Goal: Task Accomplishment & Management: Complete application form

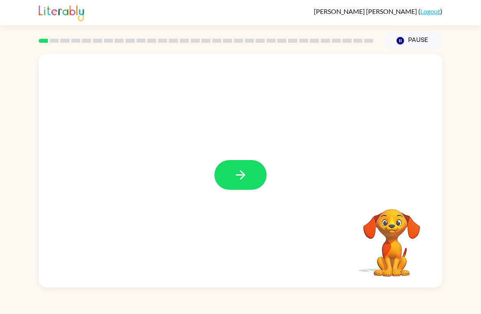
click at [429, 9] on link "Logout" at bounding box center [430, 11] width 20 height 8
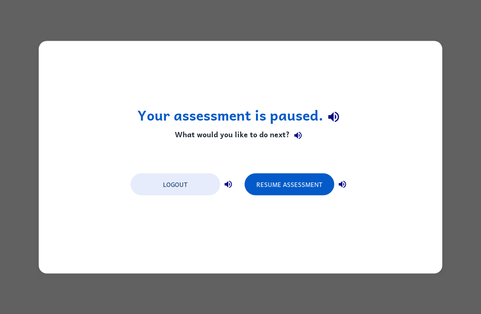
click at [316, 184] on button "Resume Assessment" at bounding box center [290, 184] width 90 height 22
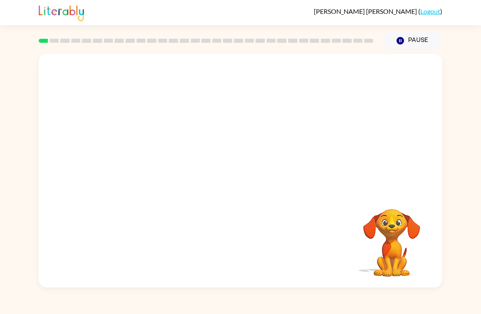
click at [397, 242] on video "Your browser must support playing .mp4 files to use Literably. Please try using…" at bounding box center [392, 237] width 82 height 82
click at [390, 245] on video "Your browser must support playing .mp4 files to use Literably. Please try using…" at bounding box center [392, 237] width 82 height 82
click at [397, 222] on video "Your browser must support playing .mp4 files to use Literably. Please try using…" at bounding box center [392, 237] width 82 height 82
click at [392, 227] on video "Your browser must support playing .mp4 files to use Literably. Please try using…" at bounding box center [392, 237] width 82 height 82
click at [391, 227] on video "Your browser must support playing .mp4 files to use Literably. Please try using…" at bounding box center [392, 237] width 82 height 82
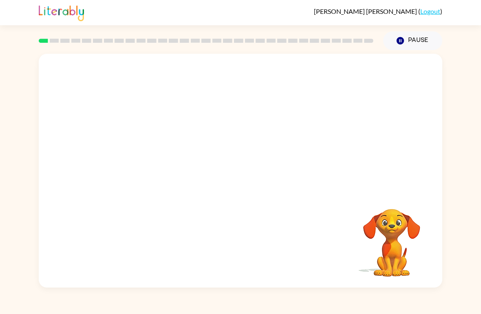
click at [269, 210] on div "Your browser must support playing .mp4 files to use Literably. Please try using…" at bounding box center [240, 171] width 403 height 234
click at [430, 10] on link "Logout" at bounding box center [430, 11] width 20 height 8
click at [434, 9] on link "Logout" at bounding box center [430, 11] width 20 height 8
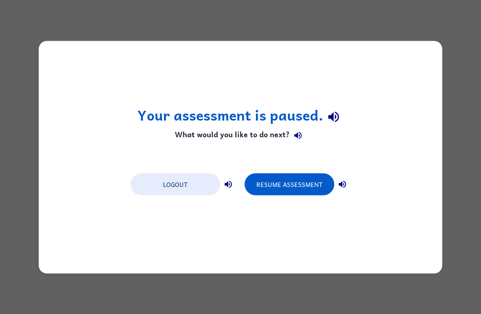
click at [172, 187] on button "Logout" at bounding box center [175, 184] width 90 height 22
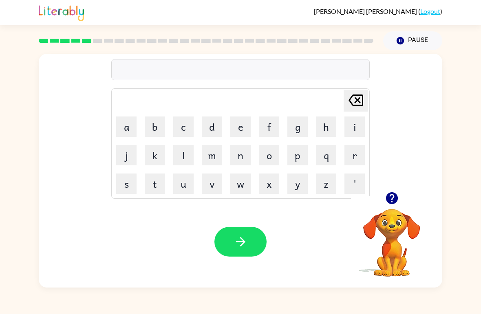
click at [212, 122] on button "d" at bounding box center [212, 127] width 20 height 20
click at [237, 127] on button "e" at bounding box center [240, 127] width 20 height 20
click at [268, 126] on button "f" at bounding box center [269, 127] width 20 height 20
click at [239, 119] on button "e" at bounding box center [240, 127] width 20 height 20
click at [243, 155] on button "n" at bounding box center [240, 155] width 20 height 20
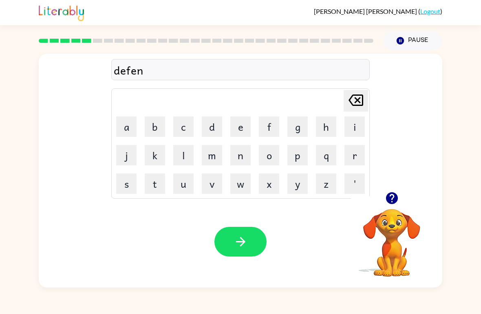
click at [181, 123] on button "c" at bounding box center [183, 127] width 20 height 20
click at [346, 125] on button "i" at bounding box center [354, 127] width 20 height 20
click at [208, 179] on button "v" at bounding box center [212, 184] width 20 height 20
click at [244, 127] on button "e" at bounding box center [240, 127] width 20 height 20
click at [251, 246] on button "button" at bounding box center [240, 242] width 52 height 30
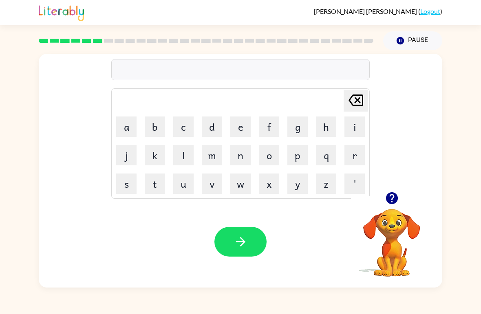
click at [208, 180] on button "v" at bounding box center [212, 184] width 20 height 20
click at [136, 124] on button "a" at bounding box center [126, 127] width 20 height 20
click at [185, 125] on button "c" at bounding box center [183, 127] width 20 height 20
click at [189, 120] on button "c" at bounding box center [183, 127] width 20 height 20
click at [128, 125] on button "a" at bounding box center [126, 127] width 20 height 20
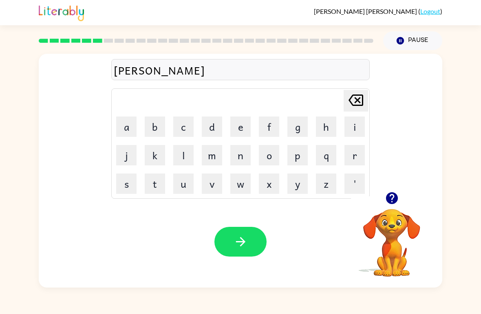
click at [188, 122] on button "c" at bounding box center [183, 127] width 20 height 20
click at [351, 126] on button "i" at bounding box center [354, 127] width 20 height 20
click at [262, 153] on button "o" at bounding box center [269, 155] width 20 height 20
click at [243, 146] on button "n" at bounding box center [240, 155] width 20 height 20
click at [245, 241] on icon "button" at bounding box center [241, 242] width 14 height 14
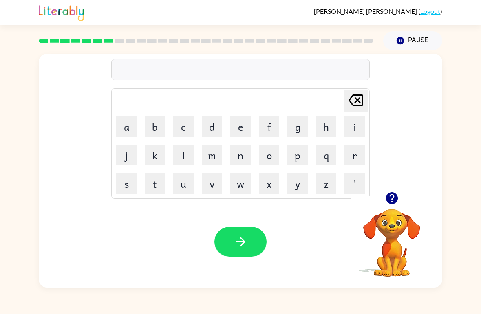
click at [292, 155] on button "p" at bounding box center [297, 155] width 20 height 20
click at [394, 196] on icon "button" at bounding box center [392, 198] width 12 height 12
click at [185, 184] on button "u" at bounding box center [183, 184] width 20 height 20
click at [209, 120] on button "d" at bounding box center [212, 127] width 20 height 20
click at [210, 130] on button "d" at bounding box center [212, 127] width 20 height 20
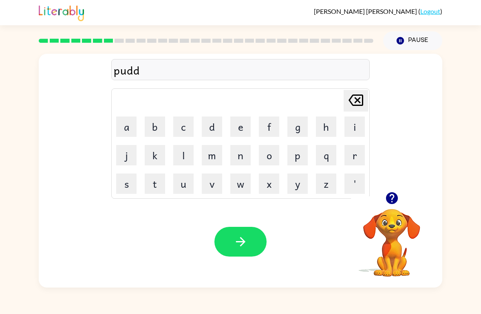
click at [235, 124] on button "e" at bounding box center [240, 127] width 20 height 20
click at [183, 150] on button "l" at bounding box center [183, 155] width 20 height 20
click at [239, 129] on button "e" at bounding box center [240, 127] width 20 height 20
click at [351, 106] on icon "[PERSON_NAME] last character input" at bounding box center [356, 100] width 20 height 20
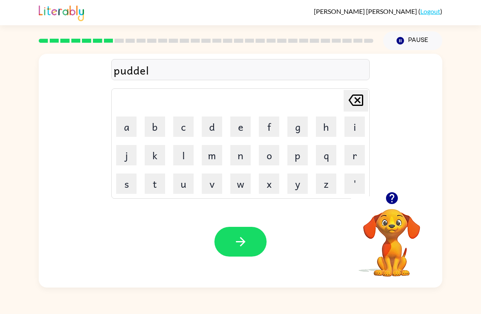
click at [351, 102] on icon "[PERSON_NAME] last character input" at bounding box center [356, 100] width 20 height 20
click at [349, 100] on icon at bounding box center [355, 100] width 15 height 11
click at [210, 123] on button "d" at bounding box center [212, 127] width 20 height 20
click at [239, 124] on button "e" at bounding box center [240, 127] width 20 height 20
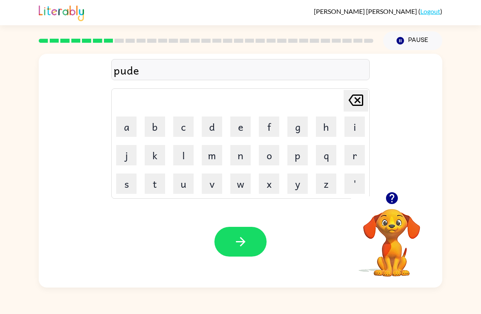
click at [183, 152] on button "l" at bounding box center [183, 155] width 20 height 20
click at [232, 127] on button "e" at bounding box center [240, 127] width 20 height 20
click at [241, 230] on button "button" at bounding box center [240, 242] width 52 height 30
click at [445, 121] on div "[PERSON_NAME] last character input a b c d e f g h i j k l m n o p q r s t u v …" at bounding box center [240, 169] width 481 height 238
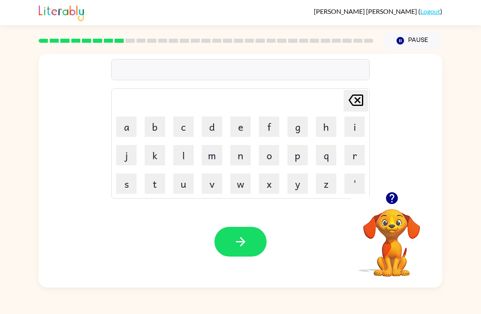
click at [215, 154] on button "m" at bounding box center [212, 155] width 20 height 20
click at [353, 125] on button "i" at bounding box center [354, 127] width 20 height 20
click at [349, 155] on button "r" at bounding box center [354, 155] width 20 height 20
click at [125, 120] on button "a" at bounding box center [126, 127] width 20 height 20
click at [187, 122] on button "c" at bounding box center [183, 127] width 20 height 20
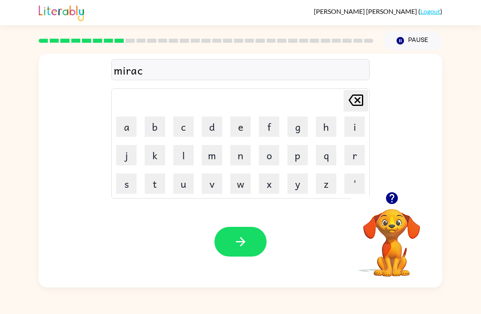
click at [239, 125] on button "e" at bounding box center [240, 127] width 20 height 20
click at [182, 156] on button "l" at bounding box center [183, 155] width 20 height 20
click at [251, 234] on button "button" at bounding box center [240, 242] width 52 height 30
click at [209, 150] on button "m" at bounding box center [212, 155] width 20 height 20
click at [350, 125] on button "i" at bounding box center [354, 127] width 20 height 20
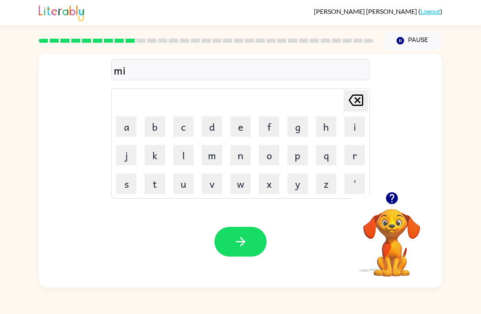
click at [214, 126] on button "d" at bounding box center [212, 127] width 20 height 20
click at [215, 147] on button "m" at bounding box center [212, 155] width 20 height 20
click at [271, 154] on button "o" at bounding box center [269, 155] width 20 height 20
click at [355, 157] on button "r" at bounding box center [354, 155] width 20 height 20
click at [242, 152] on button "n" at bounding box center [240, 155] width 20 height 20
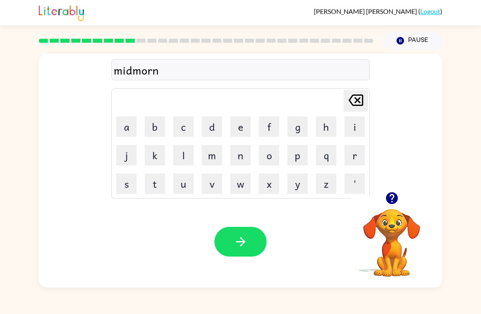
click at [350, 128] on button "i" at bounding box center [354, 127] width 20 height 20
click at [242, 154] on button "n" at bounding box center [240, 155] width 20 height 20
click at [303, 127] on button "g" at bounding box center [297, 127] width 20 height 20
click at [248, 244] on button "button" at bounding box center [240, 242] width 52 height 30
click at [212, 121] on button "d" at bounding box center [212, 127] width 20 height 20
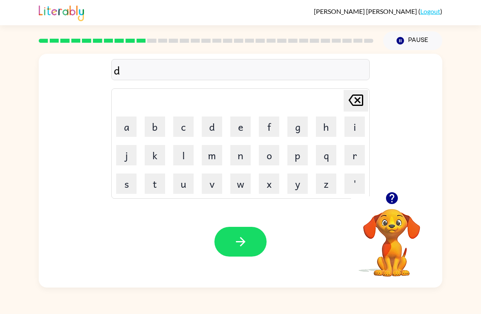
click at [357, 132] on button "i" at bounding box center [354, 127] width 20 height 20
click at [129, 178] on button "s" at bounding box center [126, 184] width 20 height 20
click at [163, 182] on button "t" at bounding box center [155, 184] width 20 height 20
click at [355, 156] on button "r" at bounding box center [354, 155] width 20 height 20
click at [186, 181] on button "u" at bounding box center [183, 184] width 20 height 20
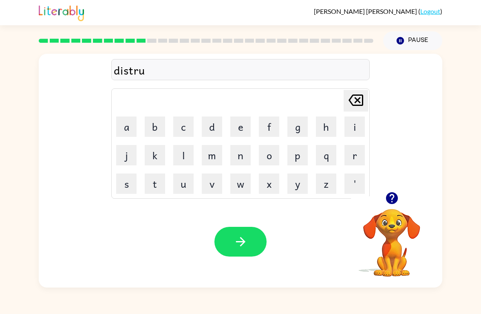
click at [126, 181] on button "s" at bounding box center [126, 184] width 20 height 20
click at [159, 184] on button "t" at bounding box center [155, 184] width 20 height 20
click at [251, 243] on button "button" at bounding box center [240, 242] width 52 height 30
click at [355, 152] on button "r" at bounding box center [354, 155] width 20 height 20
click at [264, 156] on button "o" at bounding box center [269, 155] width 20 height 20
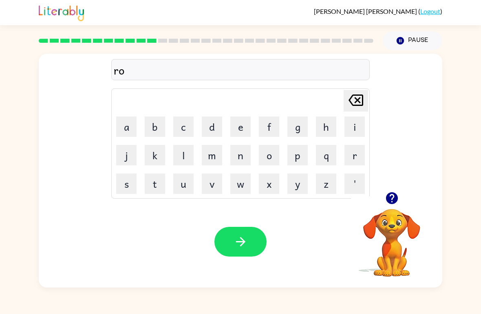
click at [181, 188] on button "u" at bounding box center [183, 184] width 20 height 20
click at [210, 121] on button "d" at bounding box center [212, 127] width 20 height 20
click at [355, 99] on icon at bounding box center [355, 100] width 15 height 11
click at [241, 123] on button "e" at bounding box center [240, 127] width 20 height 20
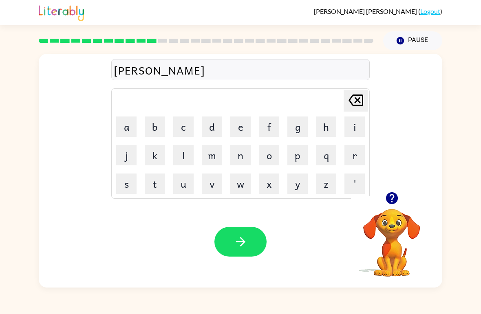
click at [358, 100] on icon at bounding box center [355, 100] width 15 height 11
click at [121, 122] on button "a" at bounding box center [126, 127] width 20 height 20
click at [217, 125] on button "d" at bounding box center [212, 127] width 20 height 20
click at [249, 240] on button "button" at bounding box center [240, 242] width 52 height 30
click at [181, 176] on button "u" at bounding box center [183, 184] width 20 height 20
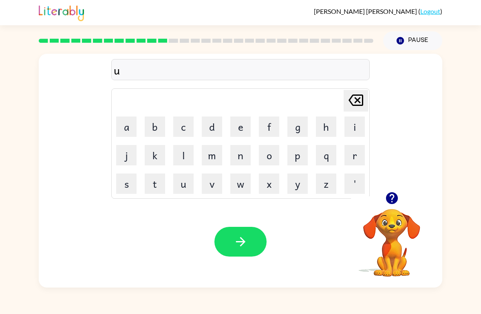
click at [298, 156] on button "p" at bounding box center [297, 155] width 20 height 20
click at [298, 126] on button "g" at bounding box center [297, 127] width 20 height 20
click at [354, 161] on button "r" at bounding box center [354, 155] width 20 height 20
click at [133, 123] on button "a" at bounding box center [126, 127] width 20 height 20
click at [217, 127] on button "d" at bounding box center [212, 127] width 20 height 20
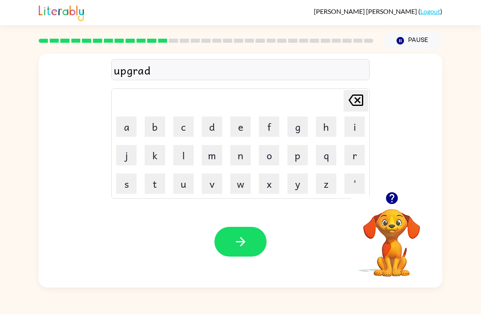
click at [217, 127] on button "d" at bounding box center [212, 127] width 20 height 20
click at [351, 94] on icon "[PERSON_NAME] last character input" at bounding box center [356, 100] width 20 height 20
click at [241, 126] on button "e" at bounding box center [240, 127] width 20 height 20
click at [239, 240] on icon "button" at bounding box center [241, 242] width 14 height 14
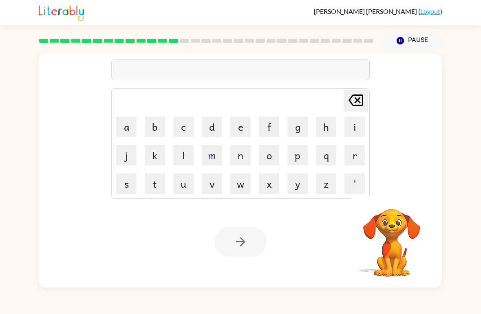
click at [209, 153] on button "m" at bounding box center [212, 155] width 20 height 20
click at [126, 131] on button "a" at bounding box center [126, 127] width 20 height 20
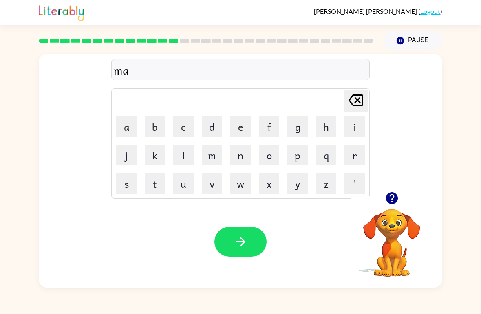
click at [210, 123] on button "d" at bounding box center [212, 127] width 20 height 20
click at [238, 156] on button "n" at bounding box center [240, 155] width 20 height 20
click at [246, 124] on button "e" at bounding box center [240, 127] width 20 height 20
click at [124, 181] on button "s" at bounding box center [126, 184] width 20 height 20
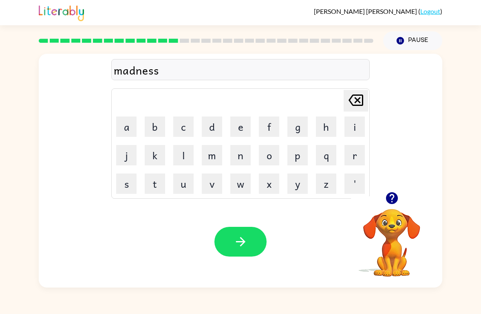
click at [244, 242] on icon "button" at bounding box center [240, 241] width 9 height 9
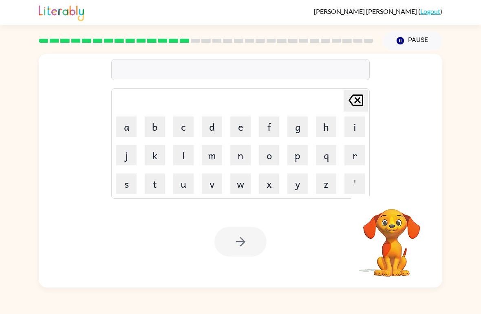
click at [157, 125] on button "b" at bounding box center [155, 127] width 20 height 20
click at [266, 154] on button "o" at bounding box center [269, 155] width 20 height 20
click at [181, 185] on button "u" at bounding box center [183, 184] width 20 height 20
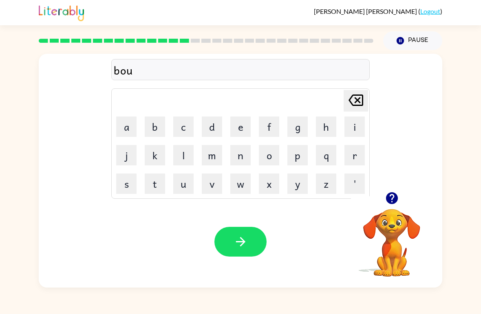
click at [127, 181] on button "s" at bounding box center [126, 184] width 20 height 20
click at [350, 101] on icon "[PERSON_NAME] last character input" at bounding box center [356, 100] width 20 height 20
click at [240, 161] on button "n" at bounding box center [240, 155] width 20 height 20
click at [122, 185] on button "s" at bounding box center [126, 184] width 20 height 20
click at [249, 230] on button "button" at bounding box center [240, 242] width 52 height 30
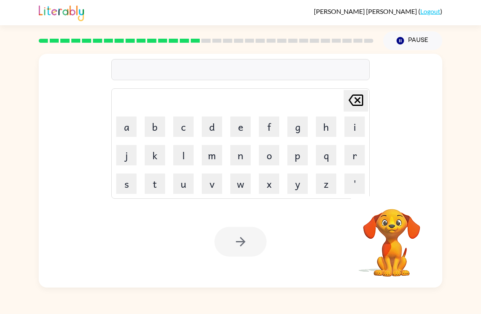
click at [126, 188] on button "s" at bounding box center [126, 184] width 20 height 20
click at [239, 183] on button "w" at bounding box center [240, 184] width 20 height 20
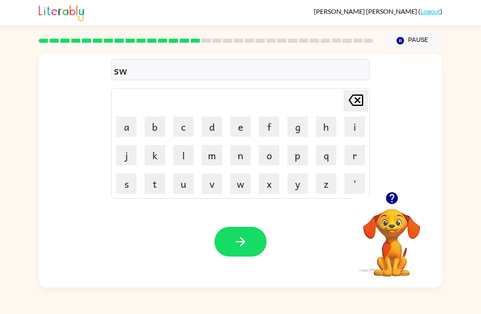
click at [183, 181] on button "u" at bounding box center [183, 184] width 20 height 20
click at [350, 151] on button "r" at bounding box center [354, 155] width 20 height 20
click at [212, 157] on button "m" at bounding box center [212, 155] width 20 height 20
click at [245, 232] on button "button" at bounding box center [240, 242] width 52 height 30
click at [358, 161] on button "r" at bounding box center [354, 155] width 20 height 20
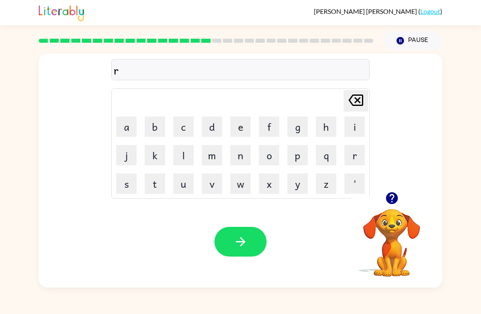
click at [128, 129] on button "a" at bounding box center [126, 127] width 20 height 20
click at [389, 198] on icon "button" at bounding box center [392, 198] width 12 height 12
click at [386, 196] on icon "button" at bounding box center [392, 198] width 14 height 14
click at [213, 153] on button "m" at bounding box center [212, 155] width 20 height 20
click at [245, 235] on button "button" at bounding box center [240, 242] width 52 height 30
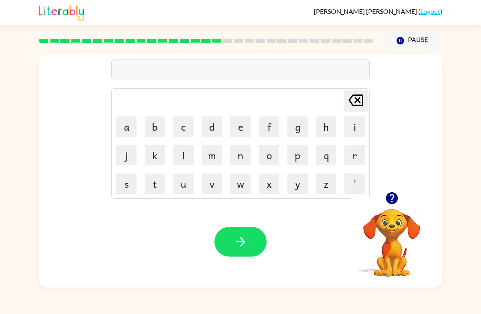
click at [160, 124] on button "b" at bounding box center [155, 127] width 20 height 20
click at [353, 157] on button "r" at bounding box center [354, 155] width 20 height 20
click at [349, 126] on button "i" at bounding box center [354, 127] width 20 height 20
click at [216, 150] on button "m" at bounding box center [212, 155] width 20 height 20
click at [361, 123] on button "i" at bounding box center [354, 127] width 20 height 20
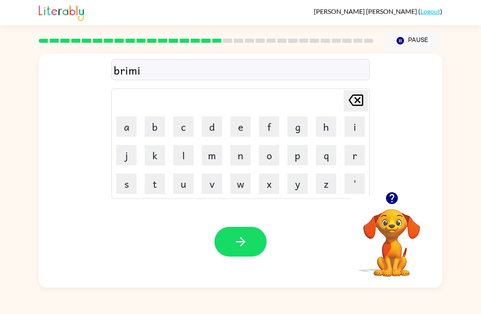
click at [240, 155] on button "n" at bounding box center [240, 155] width 20 height 20
click at [294, 120] on button "g" at bounding box center [297, 127] width 20 height 20
click at [357, 98] on icon "[PERSON_NAME] last character input" at bounding box center [356, 100] width 20 height 20
click at [353, 98] on icon "[PERSON_NAME] last character input" at bounding box center [356, 100] width 20 height 20
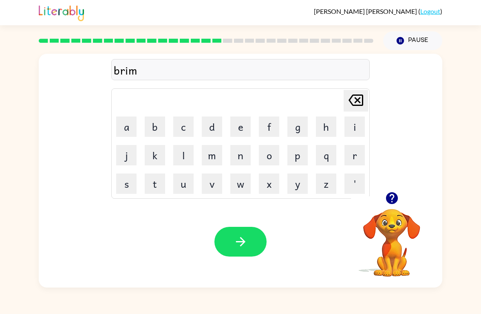
click at [353, 98] on icon "[PERSON_NAME] last character input" at bounding box center [356, 100] width 20 height 20
click at [354, 102] on icon "[PERSON_NAME] last character input" at bounding box center [356, 100] width 20 height 20
click at [243, 126] on button "e" at bounding box center [240, 127] width 20 height 20
click at [134, 125] on button "a" at bounding box center [126, 127] width 20 height 20
click at [214, 149] on button "m" at bounding box center [212, 155] width 20 height 20
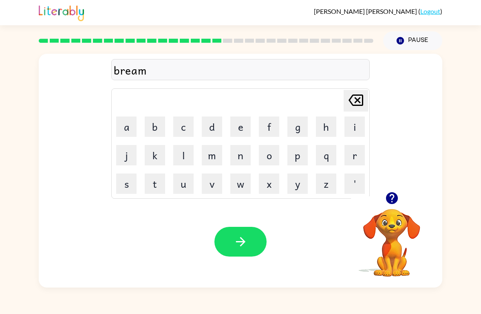
click at [346, 119] on button "i" at bounding box center [354, 127] width 20 height 20
click at [242, 154] on button "n" at bounding box center [240, 155] width 20 height 20
click at [288, 132] on button "g" at bounding box center [297, 127] width 20 height 20
click at [235, 245] on icon "button" at bounding box center [241, 242] width 14 height 14
click at [355, 156] on button "r" at bounding box center [354, 155] width 20 height 20
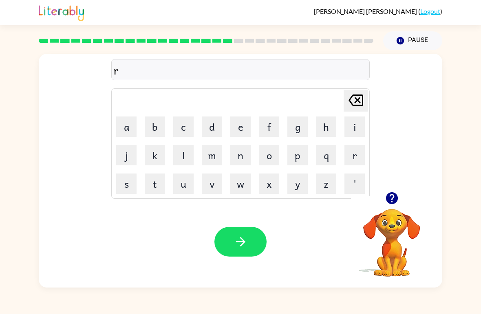
click at [355, 130] on button "i" at bounding box center [354, 127] width 20 height 20
click at [127, 184] on button "s" at bounding box center [126, 184] width 20 height 20
click at [159, 159] on button "k" at bounding box center [155, 155] width 20 height 20
click at [353, 130] on button "i" at bounding box center [354, 127] width 20 height 20
click at [247, 134] on button "e" at bounding box center [240, 127] width 20 height 20
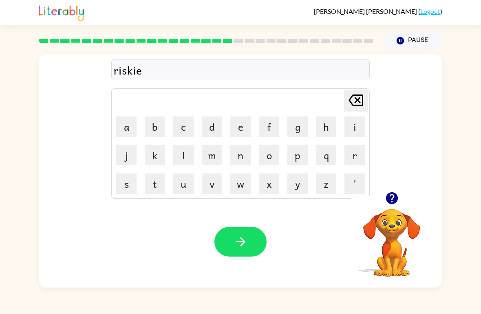
click at [126, 126] on button "a" at bounding box center [126, 127] width 20 height 20
click at [131, 180] on button "s" at bounding box center [126, 184] width 20 height 20
click at [159, 182] on button "t" at bounding box center [155, 184] width 20 height 20
click at [249, 234] on button "button" at bounding box center [240, 242] width 52 height 30
click at [135, 128] on button "a" at bounding box center [126, 127] width 20 height 20
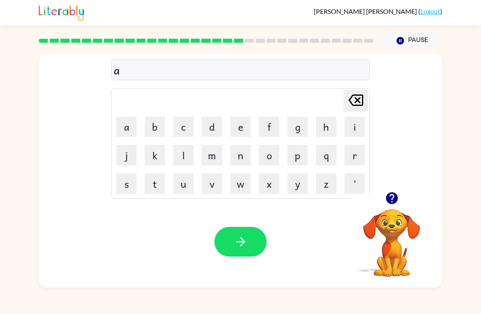
click at [347, 157] on button "r" at bounding box center [354, 155] width 20 height 20
click at [392, 204] on icon "button" at bounding box center [392, 198] width 12 height 12
click at [152, 183] on button "t" at bounding box center [155, 184] width 20 height 20
click at [350, 155] on button "r" at bounding box center [354, 155] width 20 height 20
click at [239, 183] on button "w" at bounding box center [240, 184] width 20 height 20
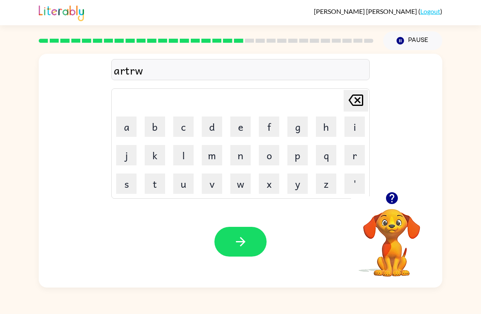
click at [126, 117] on button "a" at bounding box center [126, 127] width 20 height 20
click at [299, 182] on button "y" at bounding box center [297, 184] width 20 height 20
click at [250, 242] on button "button" at bounding box center [240, 242] width 52 height 30
click at [268, 118] on button "f" at bounding box center [269, 127] width 20 height 20
click at [267, 154] on button "o" at bounding box center [269, 155] width 20 height 20
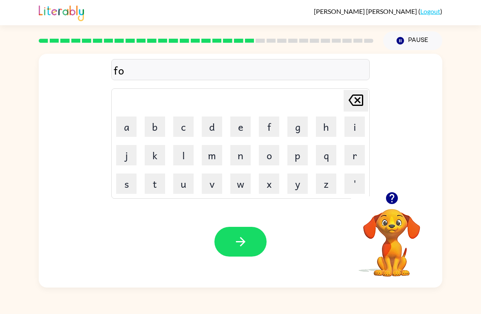
click at [180, 151] on button "l" at bounding box center [183, 155] width 20 height 20
click at [268, 154] on button "o" at bounding box center [269, 155] width 20 height 20
click at [234, 124] on button "e" at bounding box center [240, 127] width 20 height 20
click at [209, 128] on button "d" at bounding box center [212, 127] width 20 height 20
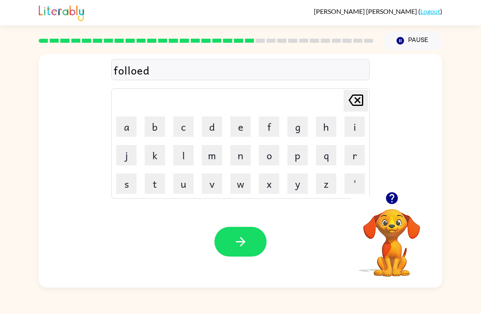
click at [361, 105] on icon "[PERSON_NAME] last character input" at bounding box center [356, 100] width 20 height 20
click at [238, 191] on button "w" at bounding box center [240, 184] width 20 height 20
click at [247, 126] on button "e" at bounding box center [240, 127] width 20 height 20
click at [212, 129] on button "d" at bounding box center [212, 127] width 20 height 20
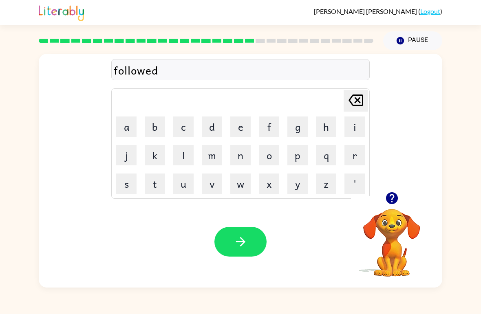
click at [241, 243] on icon "button" at bounding box center [241, 242] width 14 height 14
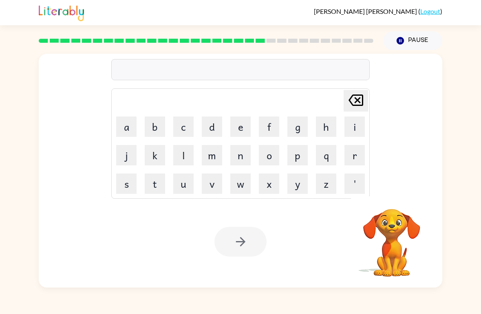
click at [131, 184] on button "s" at bounding box center [126, 184] width 20 height 20
click at [238, 130] on button "e" at bounding box center [240, 127] width 20 height 20
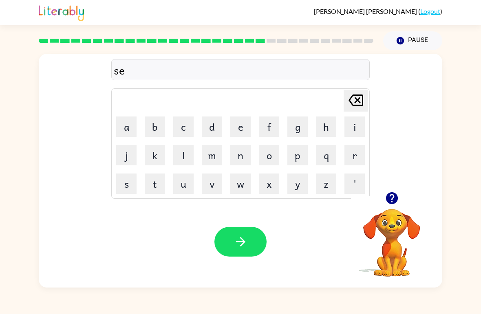
click at [238, 130] on button "e" at bounding box center [240, 127] width 20 height 20
click at [243, 153] on button "n" at bounding box center [240, 155] width 20 height 20
click at [152, 178] on button "t" at bounding box center [155, 184] width 20 height 20
click at [239, 122] on button "e" at bounding box center [240, 127] width 20 height 20
click at [295, 156] on button "p" at bounding box center [297, 155] width 20 height 20
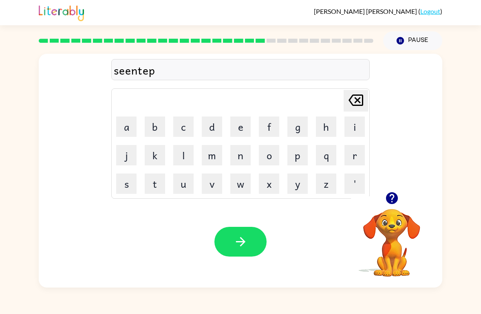
click at [241, 124] on button "e" at bounding box center [240, 127] width 20 height 20
click at [128, 121] on button "a" at bounding box center [126, 127] width 20 height 20
click at [204, 124] on button "d" at bounding box center [212, 127] width 20 height 20
click at [247, 239] on icon "button" at bounding box center [241, 242] width 14 height 14
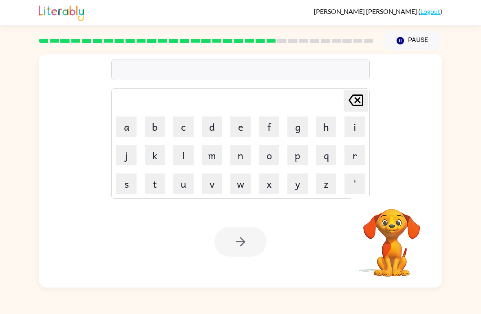
click at [124, 183] on button "s" at bounding box center [126, 184] width 20 height 20
click at [361, 100] on icon "[PERSON_NAME] last character input" at bounding box center [356, 100] width 20 height 20
click at [390, 205] on icon "button" at bounding box center [392, 198] width 14 height 14
click at [121, 180] on button "s" at bounding box center [126, 184] width 20 height 20
click at [352, 126] on button "i" at bounding box center [354, 127] width 20 height 20
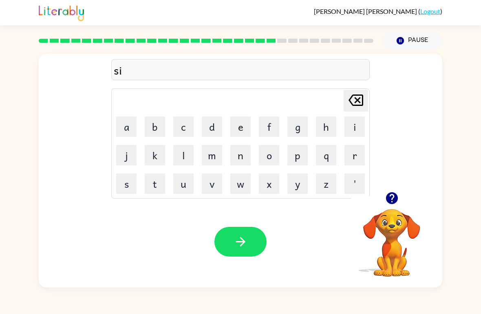
click at [123, 175] on button "s" at bounding box center [126, 184] width 20 height 20
click at [159, 185] on button "t" at bounding box center [155, 184] width 20 height 20
click at [234, 130] on button "e" at bounding box center [240, 127] width 20 height 20
click at [123, 128] on button "a" at bounding box center [126, 127] width 20 height 20
click at [352, 129] on button "i" at bounding box center [354, 127] width 20 height 20
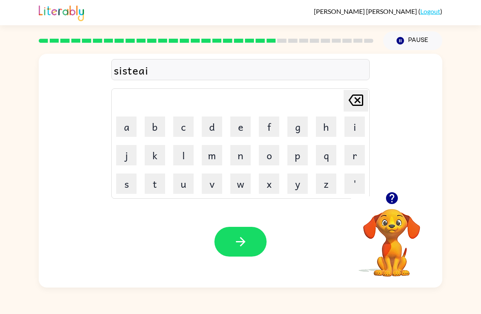
click at [239, 154] on button "n" at bounding box center [240, 155] width 20 height 20
click at [298, 130] on button "g" at bounding box center [297, 127] width 20 height 20
click at [264, 236] on button "button" at bounding box center [240, 242] width 52 height 30
click at [262, 127] on button "f" at bounding box center [269, 127] width 20 height 20
click at [271, 156] on button "o" at bounding box center [269, 155] width 20 height 20
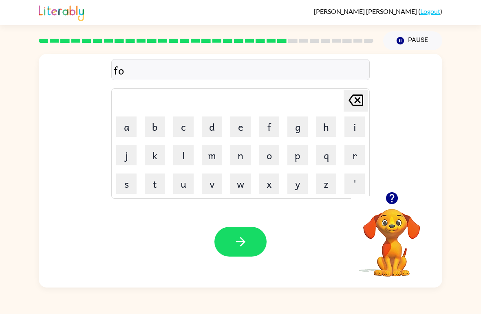
click at [354, 161] on button "r" at bounding box center [354, 155] width 20 height 20
click at [238, 187] on button "w" at bounding box center [240, 184] width 20 height 20
click at [128, 118] on button "a" at bounding box center [126, 127] width 20 height 20
click at [347, 157] on button "r" at bounding box center [354, 155] width 20 height 20
click at [242, 125] on button "e" at bounding box center [240, 127] width 20 height 20
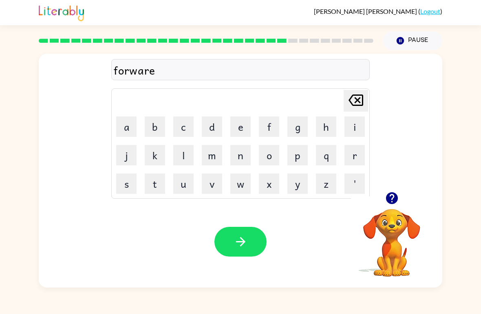
click at [210, 130] on button "d" at bounding box center [212, 127] width 20 height 20
click at [348, 101] on icon "[PERSON_NAME] last character input" at bounding box center [356, 100] width 20 height 20
click at [217, 124] on button "d" at bounding box center [212, 127] width 20 height 20
click at [243, 244] on icon "button" at bounding box center [240, 241] width 9 height 9
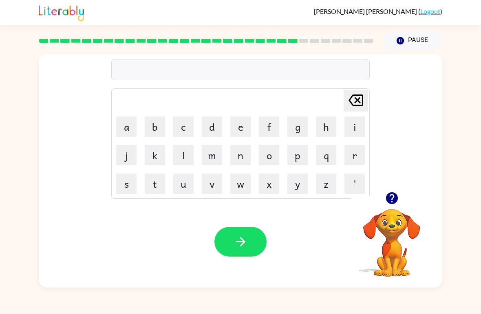
click at [355, 160] on button "r" at bounding box center [354, 155] width 20 height 20
click at [238, 128] on button "e" at bounding box center [240, 127] width 20 height 20
click at [127, 126] on button "a" at bounding box center [126, 127] width 20 height 20
click at [388, 198] on icon "button" at bounding box center [392, 198] width 12 height 12
click at [214, 124] on button "d" at bounding box center [212, 127] width 20 height 20
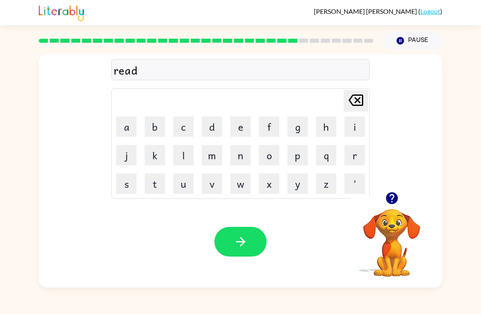
click at [133, 123] on button "a" at bounding box center [126, 127] width 20 height 20
click at [241, 124] on button "e" at bounding box center [240, 127] width 20 height 20
click at [355, 99] on icon at bounding box center [355, 100] width 15 height 11
click at [355, 99] on icon "[PERSON_NAME] last character input" at bounding box center [356, 100] width 20 height 20
click at [238, 125] on button "e" at bounding box center [240, 127] width 20 height 20
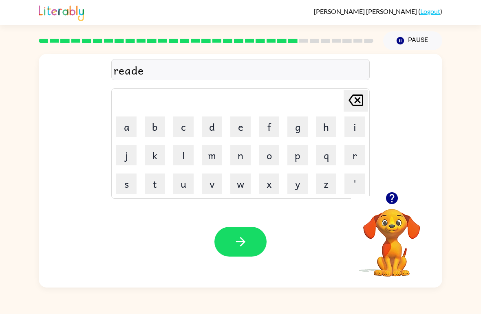
click at [130, 125] on button "a" at bounding box center [126, 127] width 20 height 20
click at [208, 126] on button "d" at bounding box center [212, 127] width 20 height 20
click at [405, 192] on div at bounding box center [392, 198] width 82 height 21
click at [389, 199] on icon "button" at bounding box center [392, 198] width 12 height 12
click at [355, 105] on icon "[PERSON_NAME] last character input" at bounding box center [356, 100] width 20 height 20
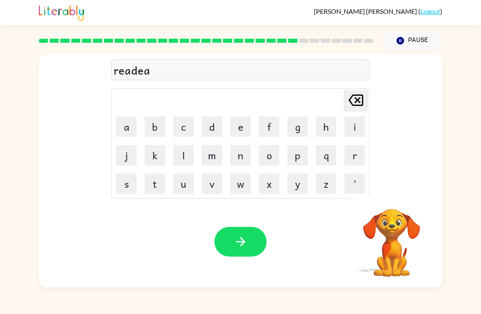
click at [355, 104] on icon "[PERSON_NAME] last character input" at bounding box center [356, 100] width 20 height 20
click at [356, 101] on icon "[PERSON_NAME] last character input" at bounding box center [356, 100] width 20 height 20
click at [125, 127] on button "a" at bounding box center [126, 127] width 20 height 20
click at [352, 97] on icon at bounding box center [355, 100] width 15 height 11
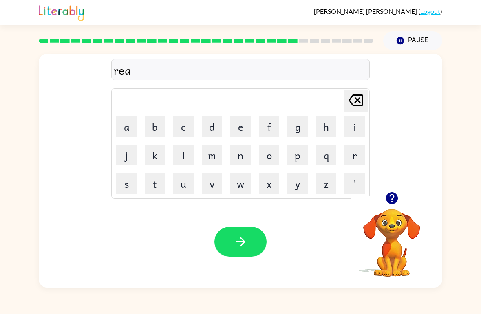
click at [353, 106] on icon "[PERSON_NAME] last character input" at bounding box center [356, 100] width 20 height 20
click at [126, 126] on button "a" at bounding box center [126, 127] width 20 height 20
click at [174, 159] on button "l" at bounding box center [183, 155] width 20 height 20
click at [126, 123] on button "a" at bounding box center [126, 127] width 20 height 20
click at [212, 129] on button "d" at bounding box center [212, 127] width 20 height 20
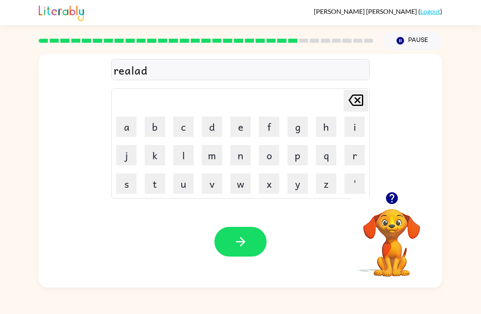
click at [238, 130] on button "e" at bounding box center [240, 127] width 20 height 20
click at [209, 125] on button "d" at bounding box center [212, 127] width 20 height 20
click at [253, 245] on button "button" at bounding box center [240, 242] width 52 height 30
click at [295, 126] on button "g" at bounding box center [297, 127] width 20 height 20
click at [269, 153] on button "o" at bounding box center [269, 155] width 20 height 20
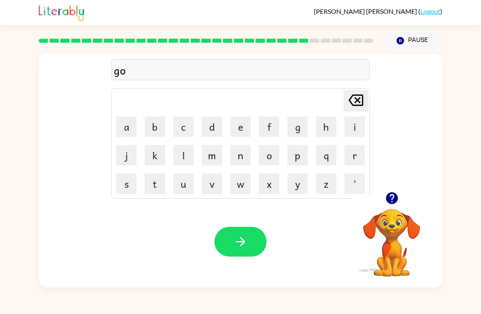
click at [154, 117] on button "b" at bounding box center [155, 127] width 20 height 20
click at [393, 197] on icon "button" at bounding box center [392, 198] width 14 height 14
click at [242, 134] on button "e" at bounding box center [240, 127] width 20 height 20
click at [183, 154] on button "l" at bounding box center [183, 155] width 20 height 20
click at [213, 125] on button "d" at bounding box center [212, 127] width 20 height 20
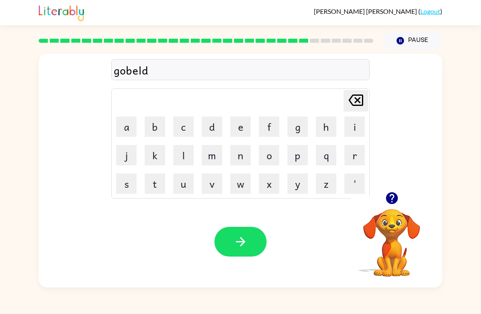
click at [355, 98] on icon "[PERSON_NAME] last character input" at bounding box center [356, 100] width 20 height 20
click at [237, 129] on button "e" at bounding box center [240, 127] width 20 height 20
click at [212, 119] on button "d" at bounding box center [212, 127] width 20 height 20
click at [243, 235] on button "button" at bounding box center [240, 242] width 52 height 30
click at [182, 153] on button "l" at bounding box center [183, 155] width 20 height 20
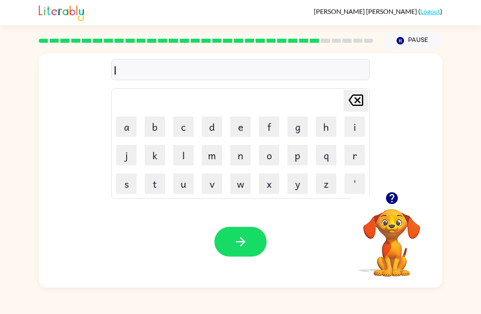
click at [182, 183] on button "u" at bounding box center [183, 184] width 20 height 20
click at [209, 159] on button "m" at bounding box center [212, 155] width 20 height 20
click at [158, 128] on button "b" at bounding box center [155, 127] width 20 height 20
click at [231, 129] on button "e" at bounding box center [240, 127] width 20 height 20
click at [348, 160] on button "r" at bounding box center [354, 155] width 20 height 20
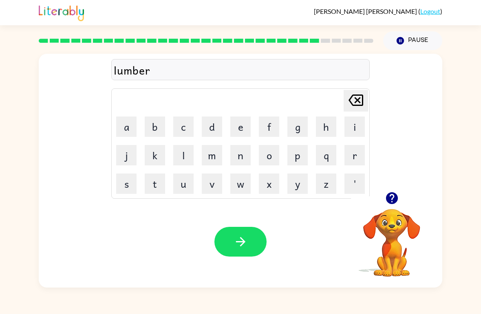
click at [390, 201] on icon "button" at bounding box center [392, 198] width 12 height 12
click at [126, 155] on button "j" at bounding box center [126, 155] width 20 height 20
click at [123, 129] on button "a" at bounding box center [126, 127] width 20 height 20
click at [187, 121] on button "c" at bounding box center [183, 127] width 20 height 20
click at [148, 149] on button "k" at bounding box center [155, 155] width 20 height 20
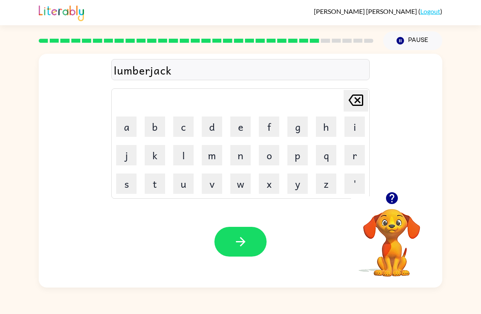
click at [241, 245] on icon "button" at bounding box center [240, 241] width 9 height 9
click at [421, 309] on div "[PERSON_NAME] ( Logout ) Pause Pause lumberjack Delete Delete last character in…" at bounding box center [240, 157] width 481 height 314
click at [387, 194] on icon "button" at bounding box center [392, 198] width 14 height 14
click at [393, 197] on icon "button" at bounding box center [392, 198] width 14 height 14
click at [298, 156] on button "p" at bounding box center [297, 155] width 20 height 20
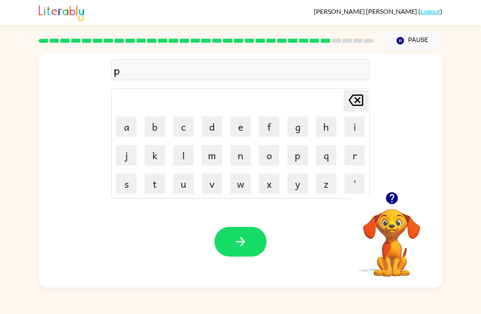
click at [240, 132] on button "e" at bounding box center [240, 127] width 20 height 20
click at [124, 129] on button "a" at bounding box center [126, 127] width 20 height 20
click at [348, 156] on button "r" at bounding box center [354, 155] width 20 height 20
click at [124, 183] on button "s" at bounding box center [126, 184] width 20 height 20
click at [231, 243] on button "button" at bounding box center [240, 242] width 52 height 30
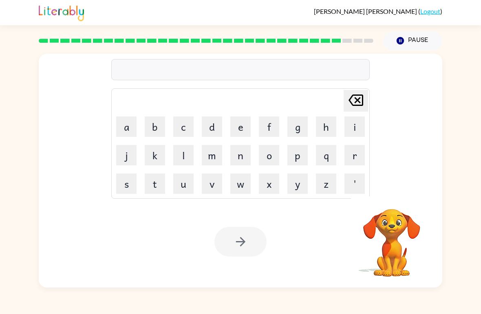
click at [154, 184] on button "t" at bounding box center [155, 184] width 20 height 20
click at [328, 130] on button "h" at bounding box center [326, 127] width 20 height 20
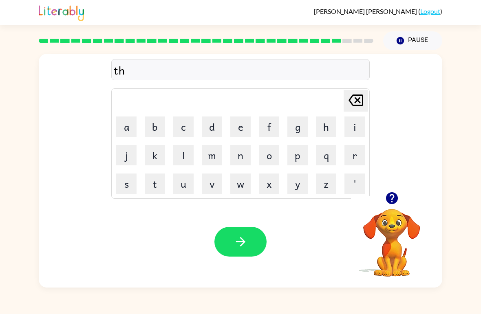
click at [353, 137] on button "i" at bounding box center [354, 127] width 20 height 20
click at [242, 160] on button "n" at bounding box center [240, 155] width 20 height 20
click at [243, 248] on icon "button" at bounding box center [241, 242] width 14 height 14
click at [131, 175] on button "s" at bounding box center [126, 184] width 20 height 20
click at [271, 157] on button "o" at bounding box center [269, 155] width 20 height 20
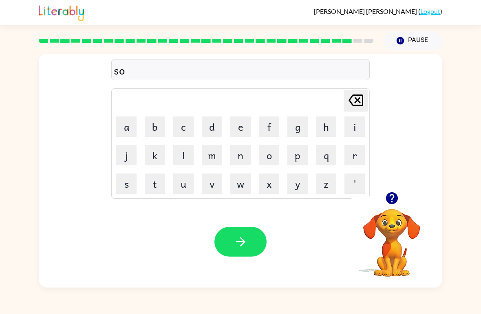
click at [211, 182] on button "v" at bounding box center [212, 184] width 20 height 20
click at [245, 135] on button "e" at bounding box center [240, 127] width 20 height 20
click at [350, 154] on button "r" at bounding box center [354, 155] width 20 height 20
click at [246, 181] on button "w" at bounding box center [240, 184] width 20 height 20
click at [320, 128] on button "h" at bounding box center [326, 127] width 20 height 20
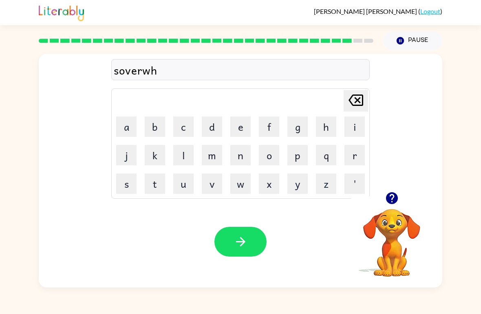
click at [241, 130] on button "e" at bounding box center [240, 127] width 20 height 20
click at [352, 162] on button "r" at bounding box center [354, 155] width 20 height 20
click at [238, 126] on button "e" at bounding box center [240, 127] width 20 height 20
click at [239, 245] on icon "button" at bounding box center [241, 242] width 14 height 14
click at [399, 200] on button "button" at bounding box center [391, 198] width 21 height 21
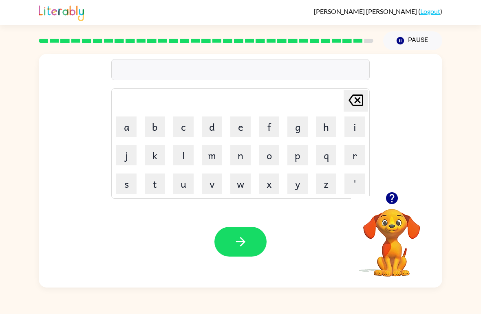
click at [183, 185] on button "u" at bounding box center [183, 184] width 20 height 20
click at [243, 154] on button "n" at bounding box center [240, 155] width 20 height 20
click at [123, 123] on button "a" at bounding box center [126, 127] width 20 height 20
click at [266, 128] on button "f" at bounding box center [269, 127] width 20 height 20
click at [240, 130] on button "e" at bounding box center [240, 127] width 20 height 20
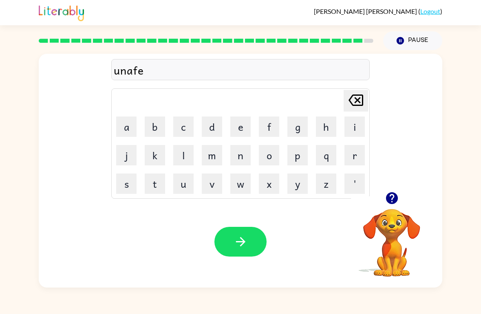
click at [127, 127] on button "a" at bounding box center [126, 127] width 20 height 20
click at [212, 123] on button "d" at bounding box center [212, 127] width 20 height 20
click at [258, 230] on button "button" at bounding box center [240, 242] width 52 height 30
